Goal: Obtain resource: Obtain resource

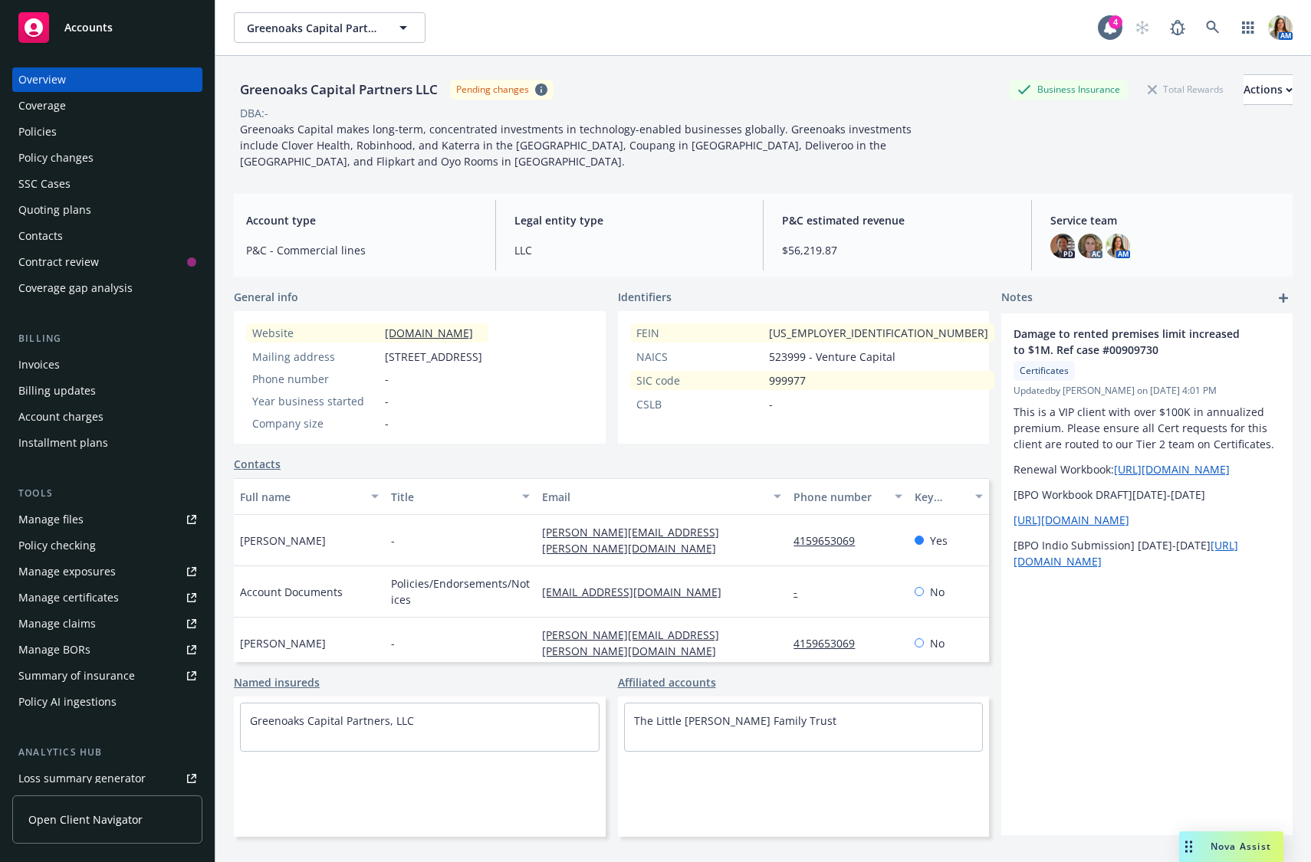
click at [74, 133] on div "Policies" at bounding box center [107, 132] width 178 height 25
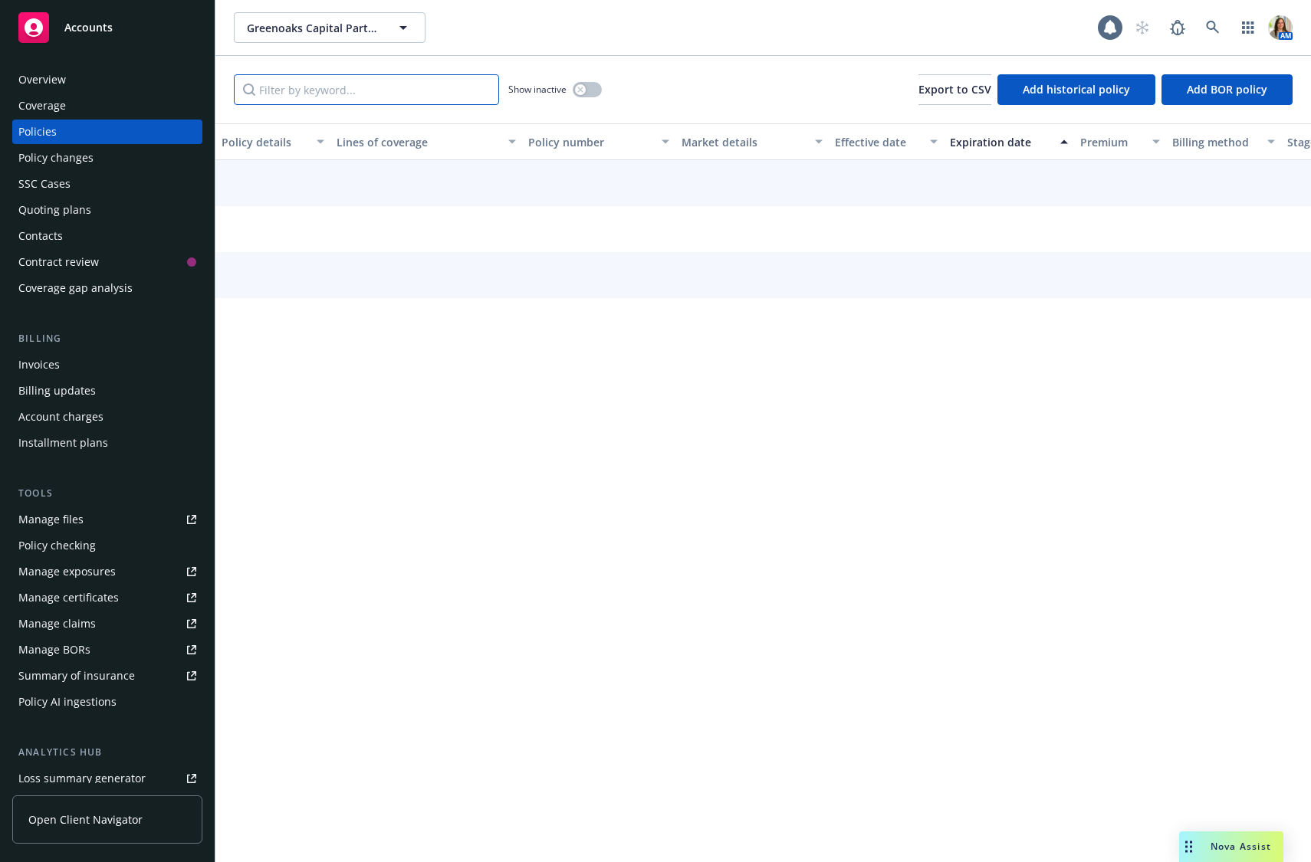
click at [386, 88] on input "Filter by keyword..." at bounding box center [366, 89] width 265 height 31
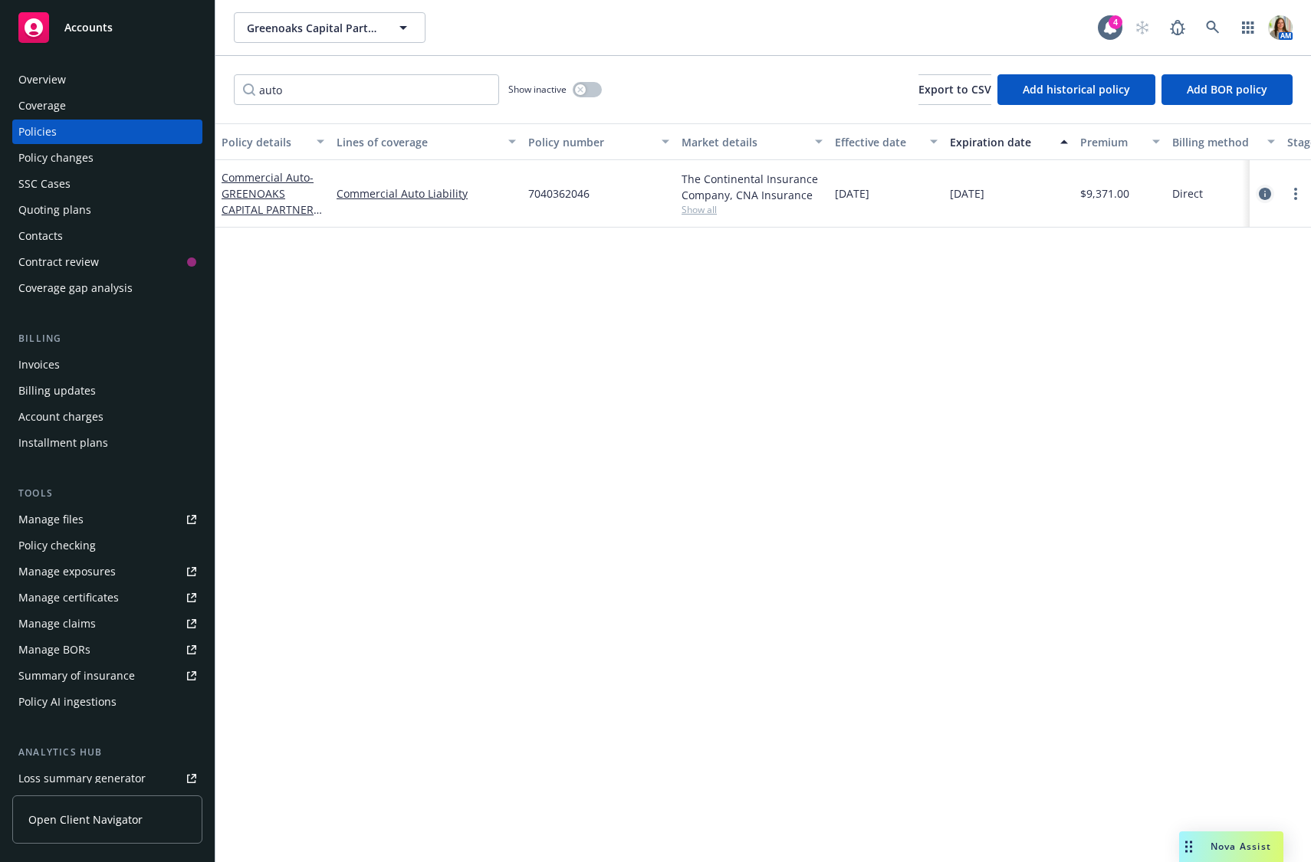
click at [1269, 192] on icon "circleInformation" at bounding box center [1265, 194] width 12 height 12
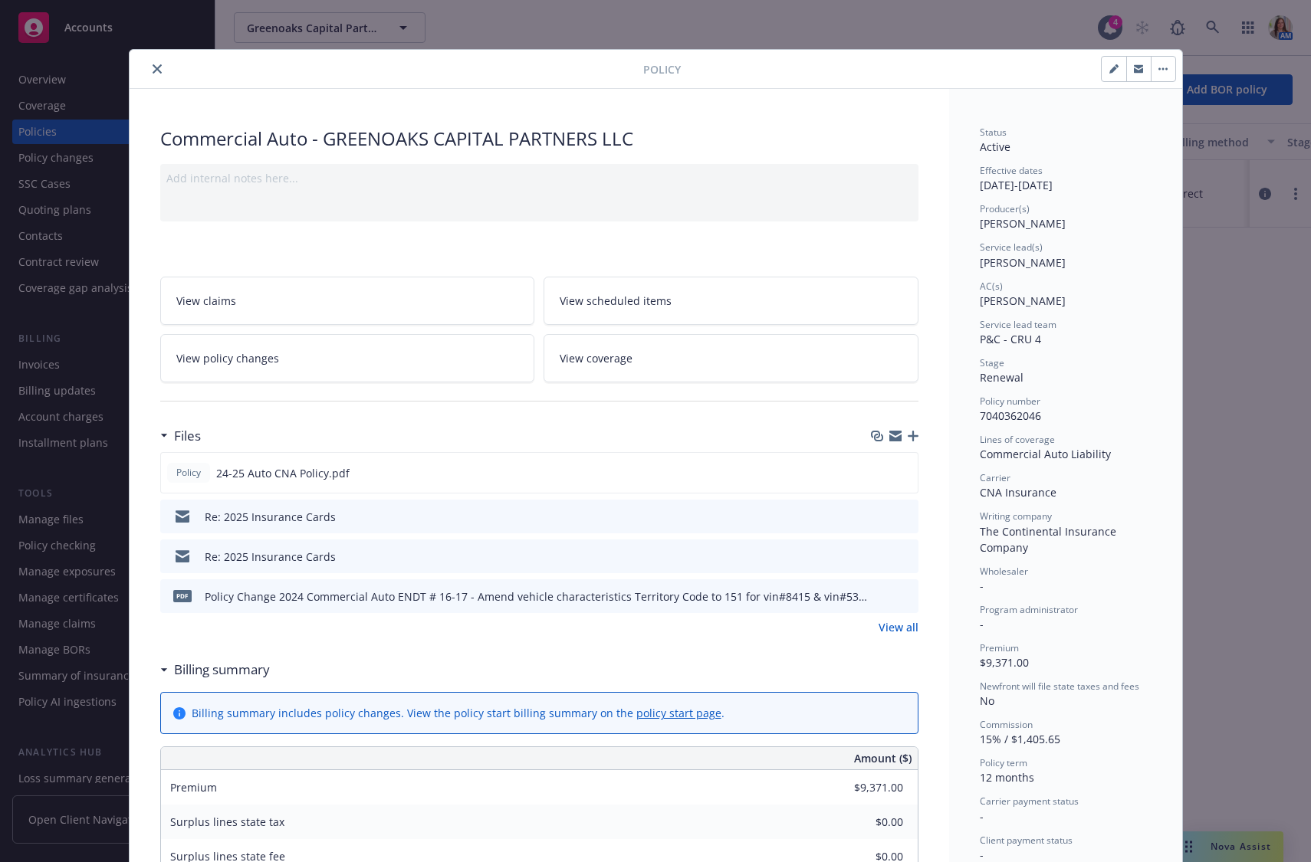
click at [911, 624] on link "View all" at bounding box center [898, 627] width 40 height 16
click at [150, 64] on button "close" at bounding box center [157, 69] width 18 height 18
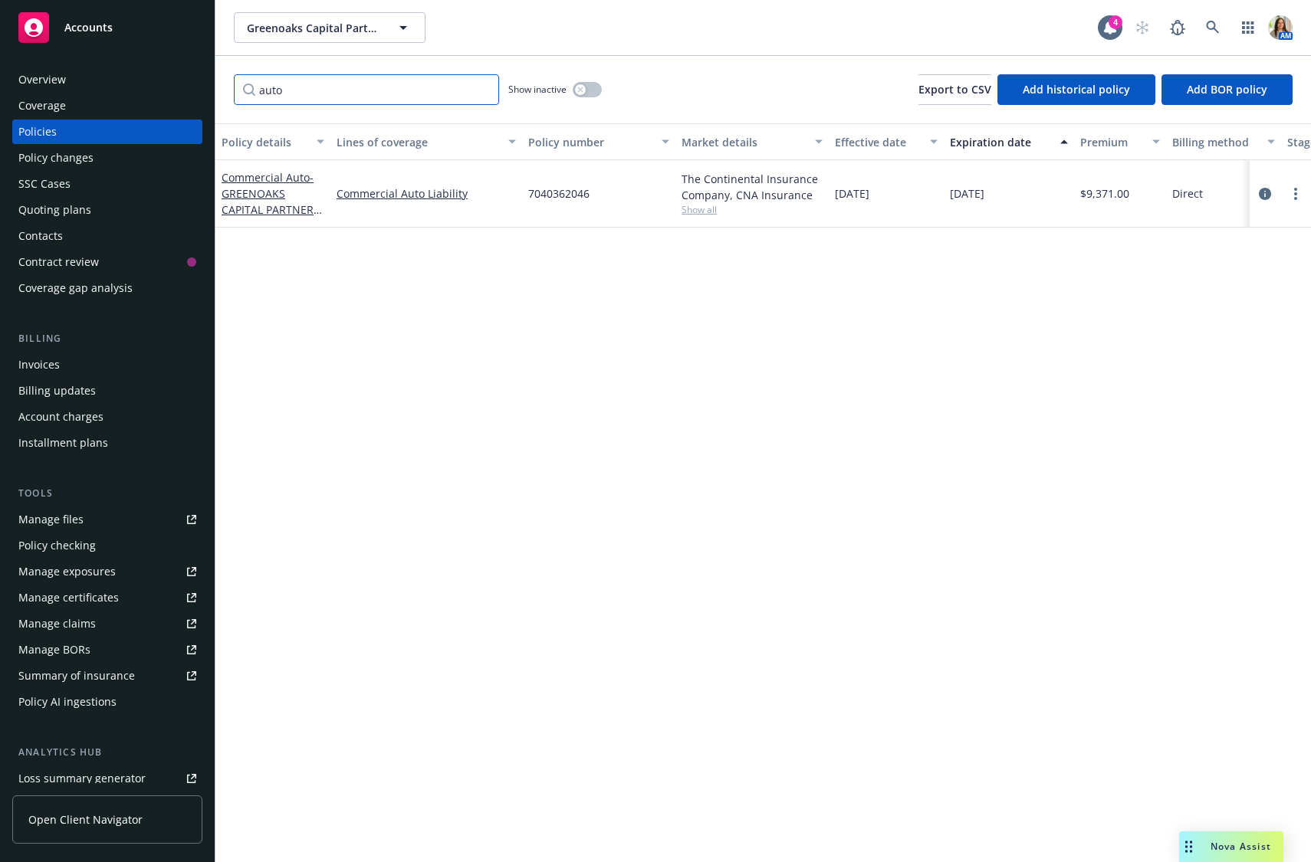
click at [365, 103] on input "auto" at bounding box center [366, 89] width 265 height 31
type input "a"
type input "package"
click at [1269, 188] on icon "circleInformation" at bounding box center [1265, 194] width 12 height 12
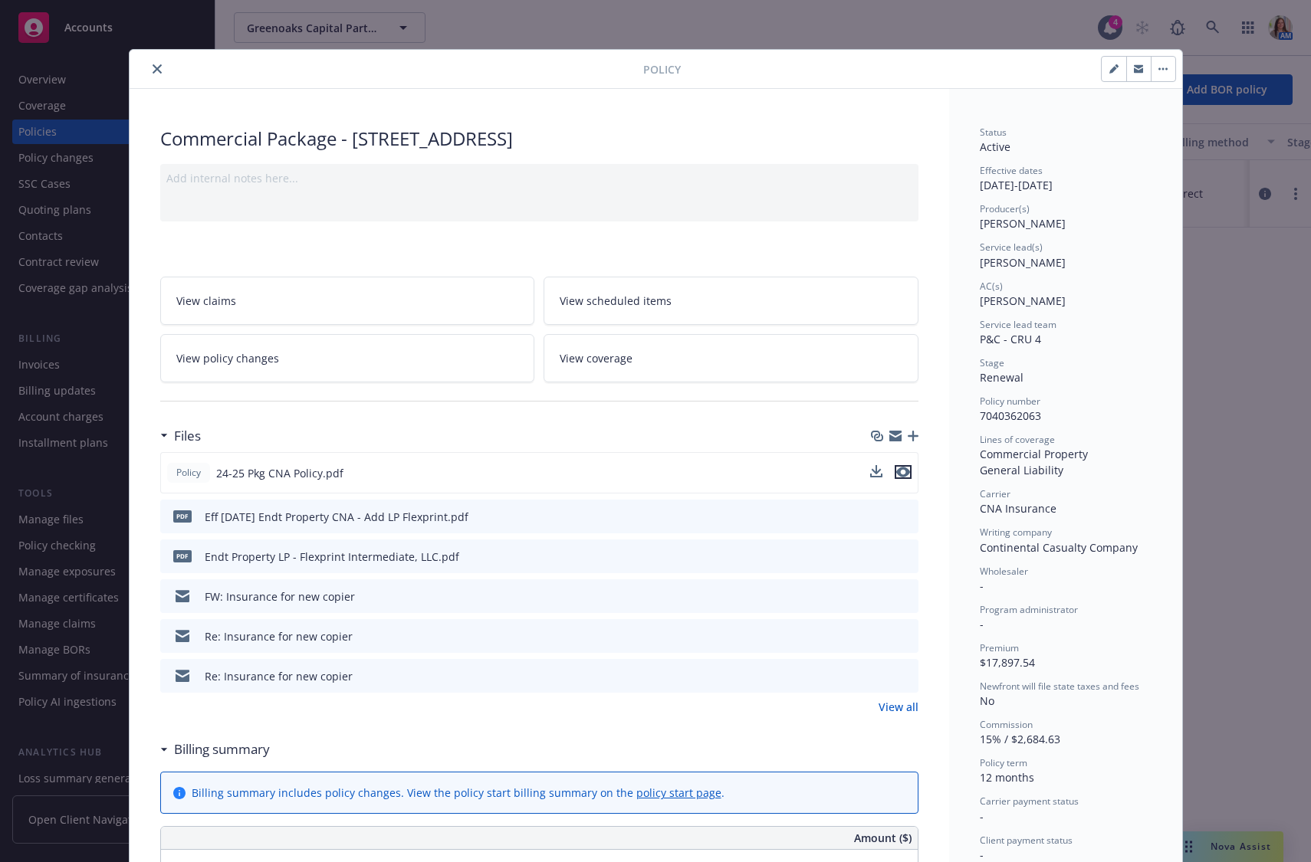
click at [904, 471] on icon "preview file" at bounding box center [903, 472] width 14 height 11
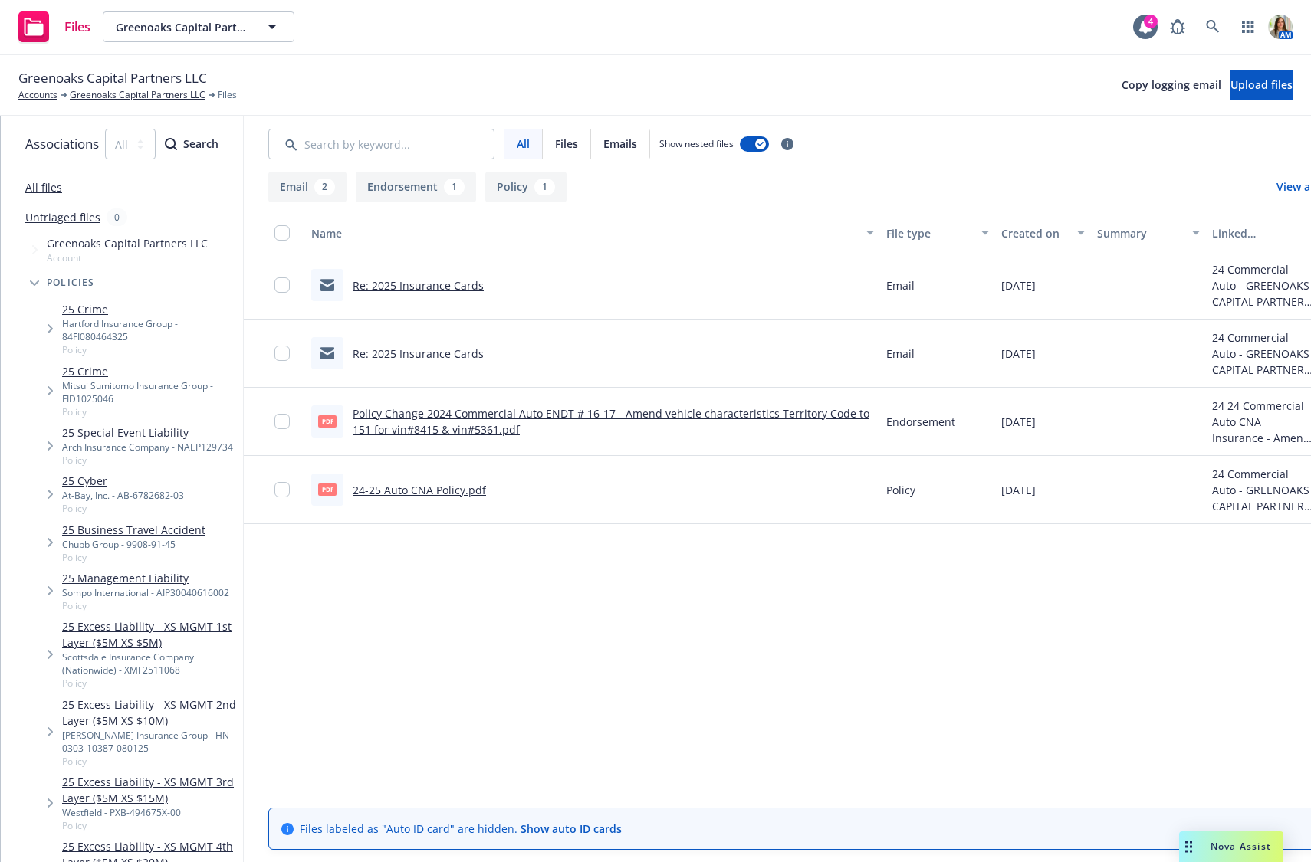
click at [486, 429] on link "Policy Change 2024 Commercial Auto ENDT # 16-17 - Amend vehicle characteristics…" at bounding box center [611, 421] width 517 height 31
click at [437, 141] on input "Search by keyword..." at bounding box center [381, 144] width 226 height 31
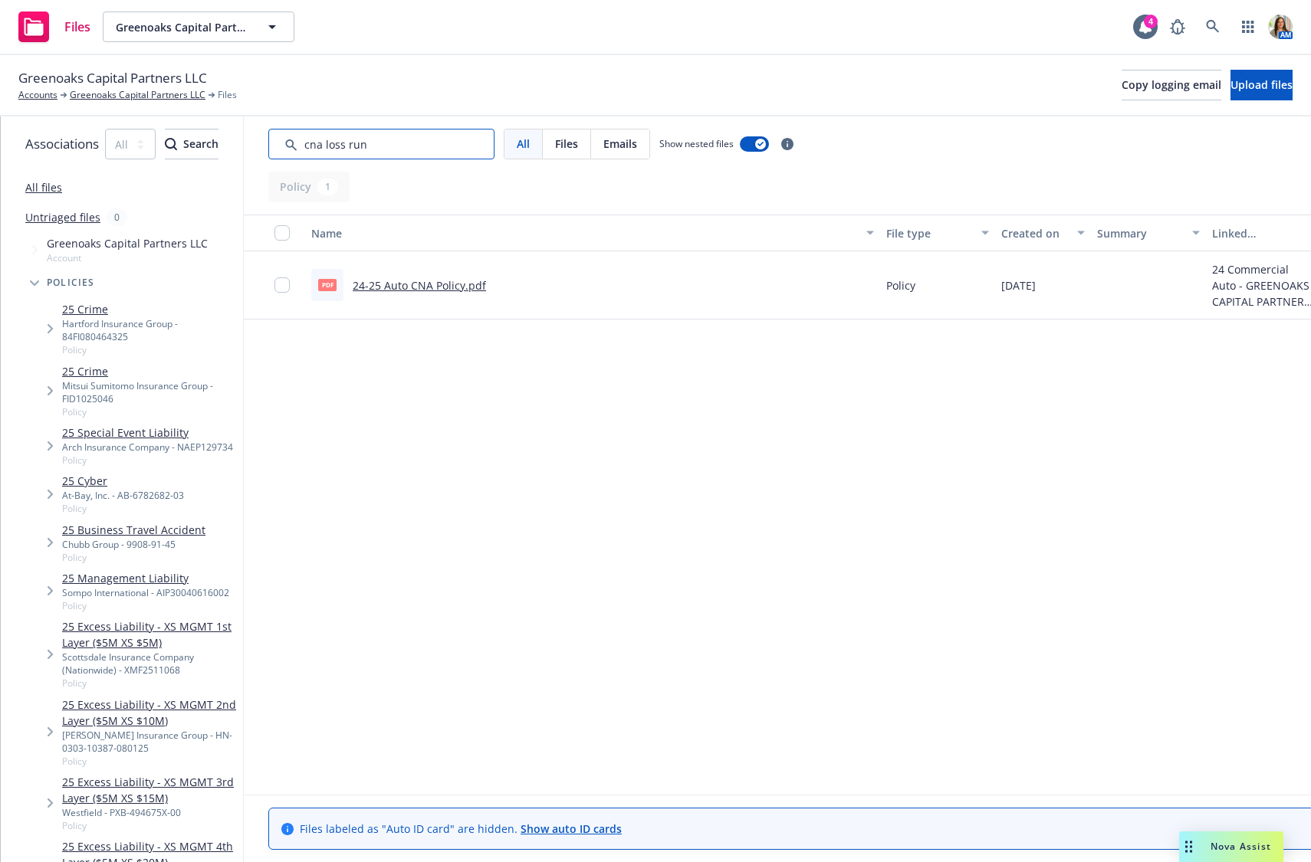
type input "cna loss run"
click at [44, 187] on link "All files" at bounding box center [43, 187] width 37 height 15
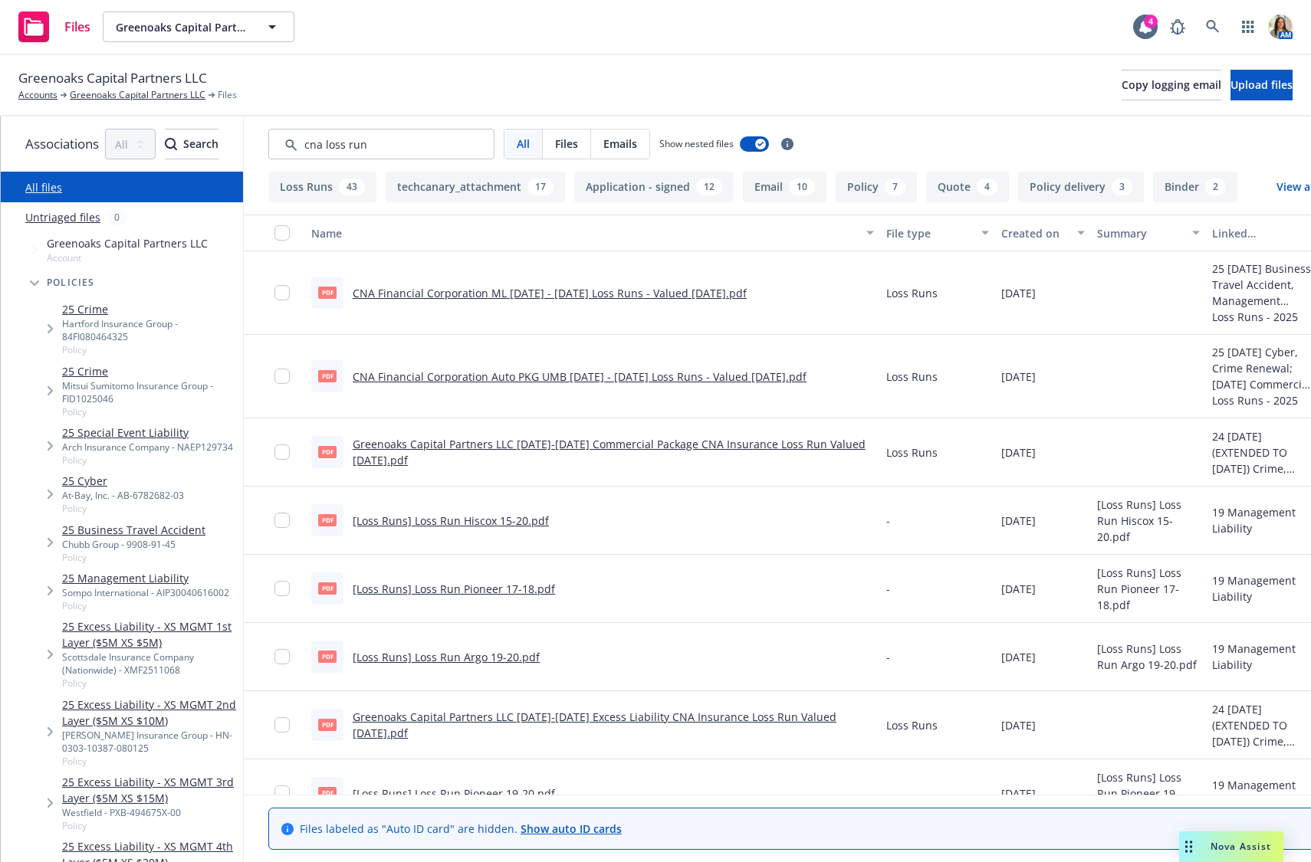
click at [544, 376] on link "CNA Financial Corporation Auto PKG UMB [DATE] - [DATE] Loss Runs - Valued [DATE…" at bounding box center [580, 376] width 454 height 15
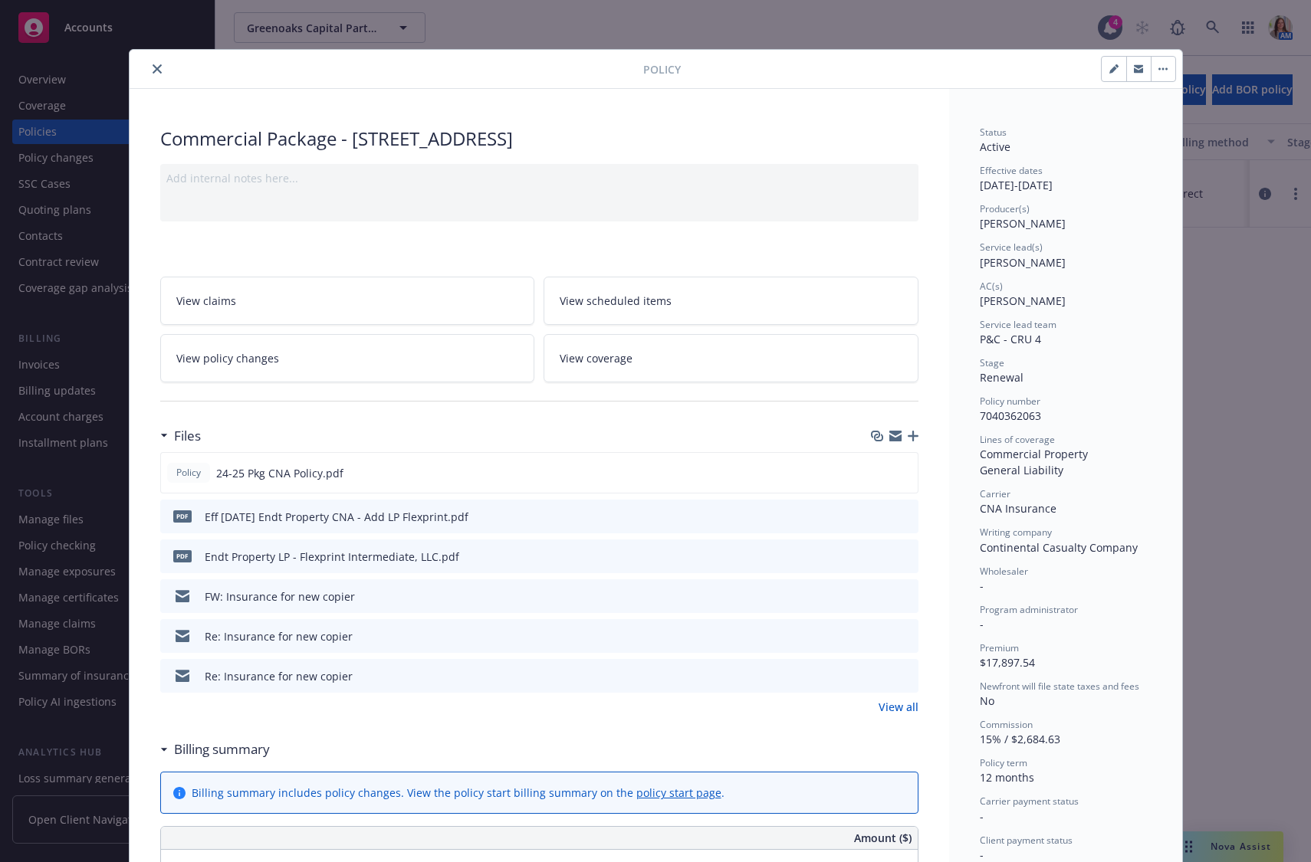
click at [153, 75] on button "close" at bounding box center [157, 69] width 18 height 18
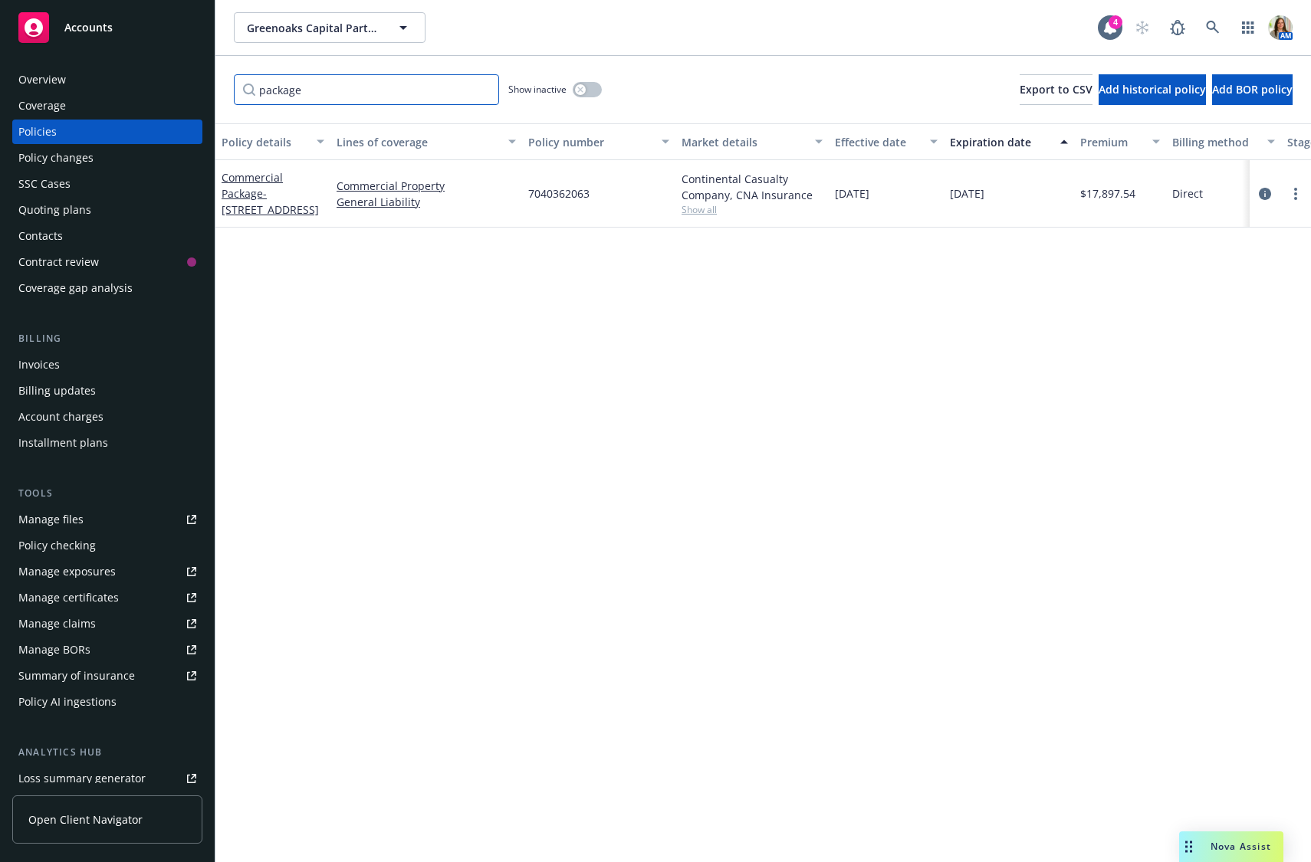
click at [359, 82] on input "package" at bounding box center [366, 89] width 265 height 31
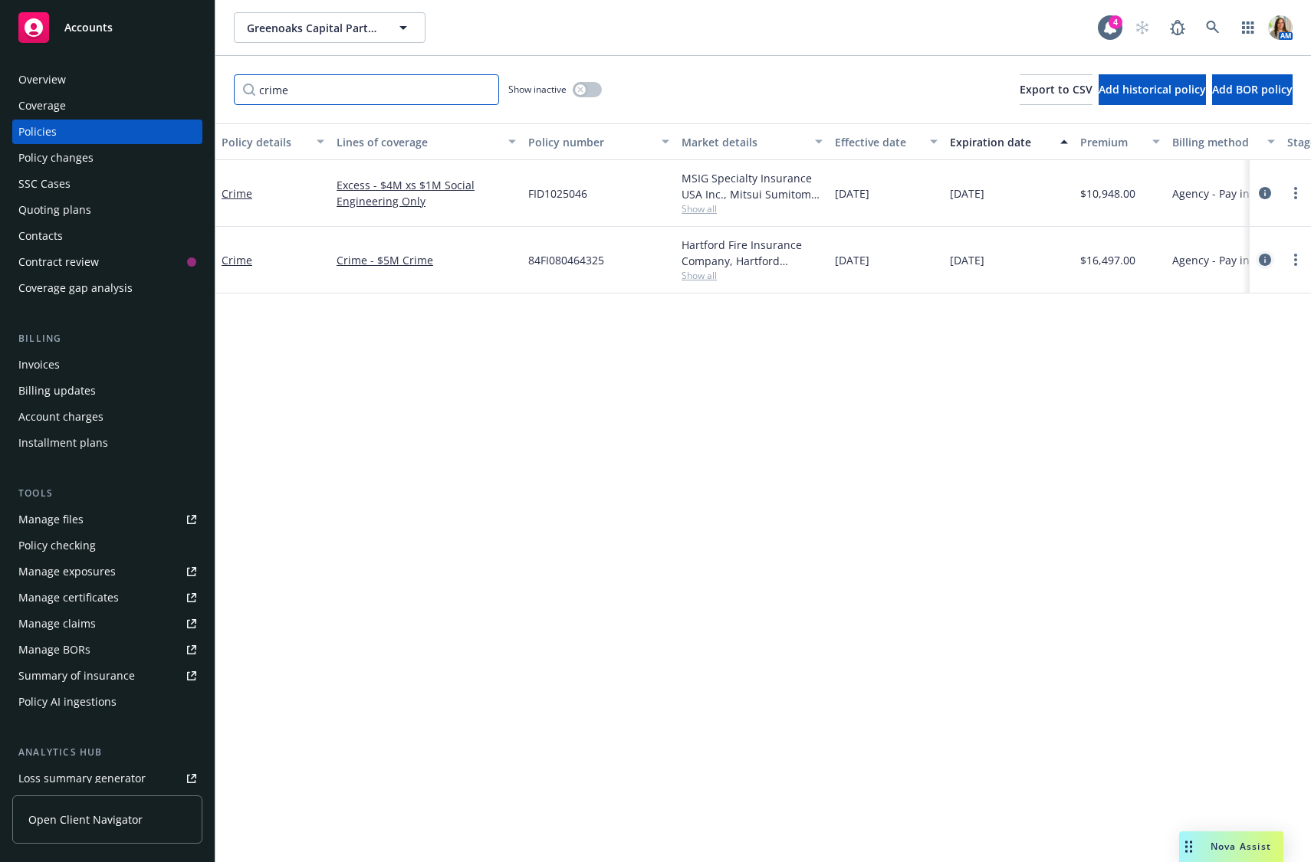
type input "crime"
click at [1264, 254] on icon "circleInformation" at bounding box center [1265, 260] width 12 height 12
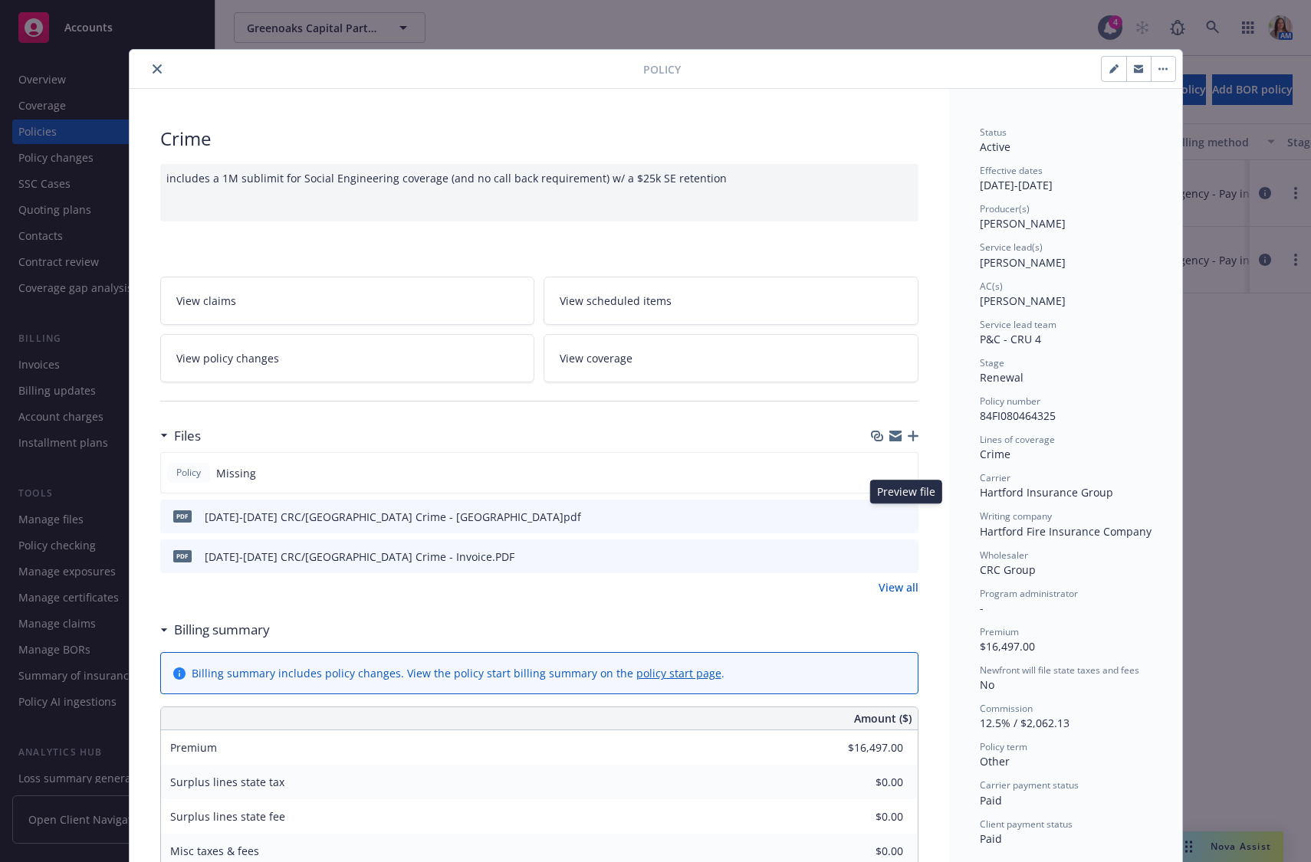
click at [904, 513] on icon "preview file" at bounding box center [904, 515] width 14 height 11
click at [152, 61] on button "close" at bounding box center [157, 69] width 18 height 18
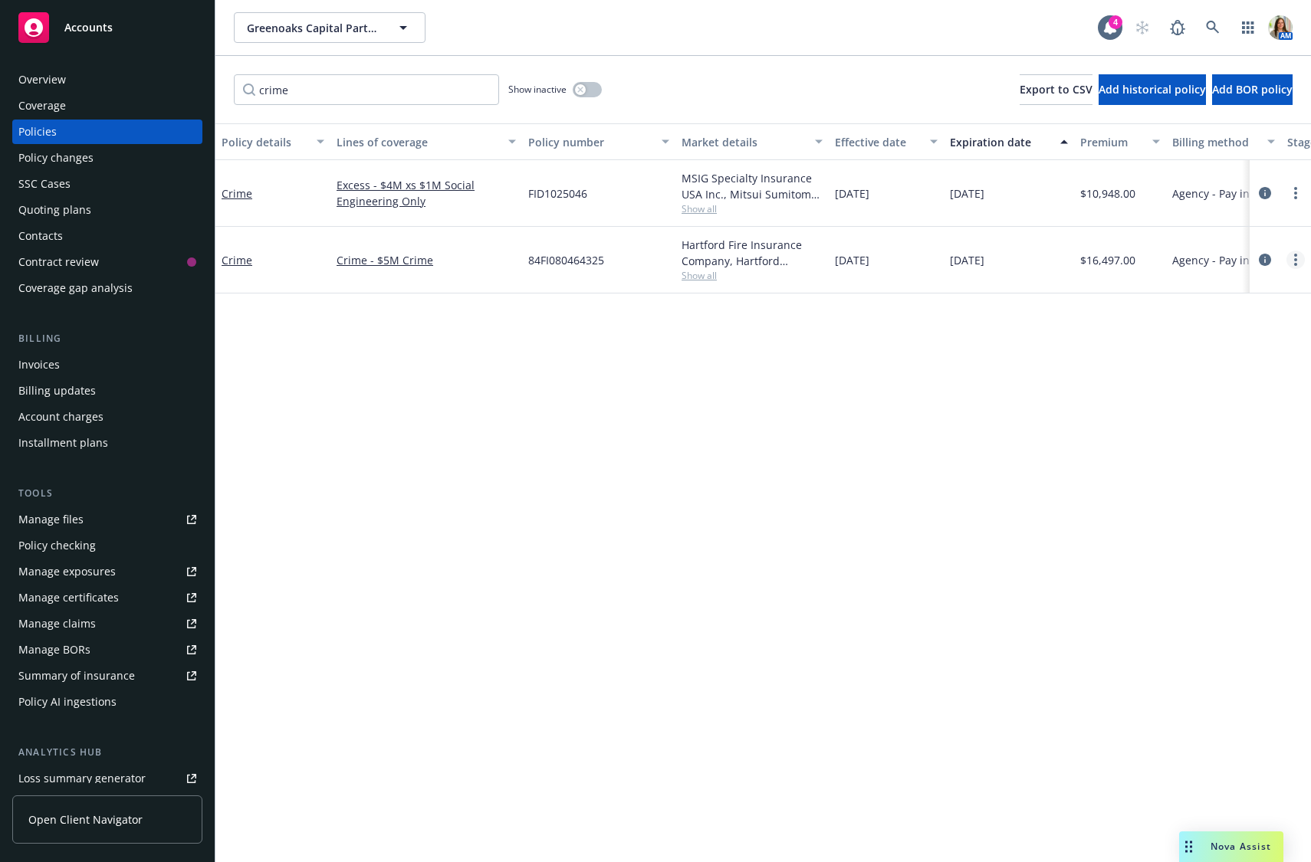
click at [1294, 258] on icon "more" at bounding box center [1295, 260] width 3 height 12
click at [1224, 478] on link "Copy logging email" at bounding box center [1214, 475] width 180 height 31
